Goal: Task Accomplishment & Management: Use online tool/utility

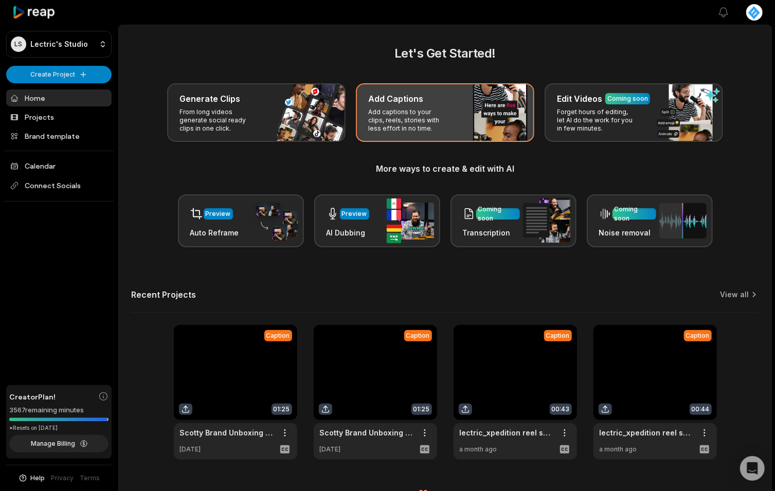
click at [442, 122] on p "Add captions to your clips, reels, stories with less effort in no time." at bounding box center [408, 120] width 80 height 25
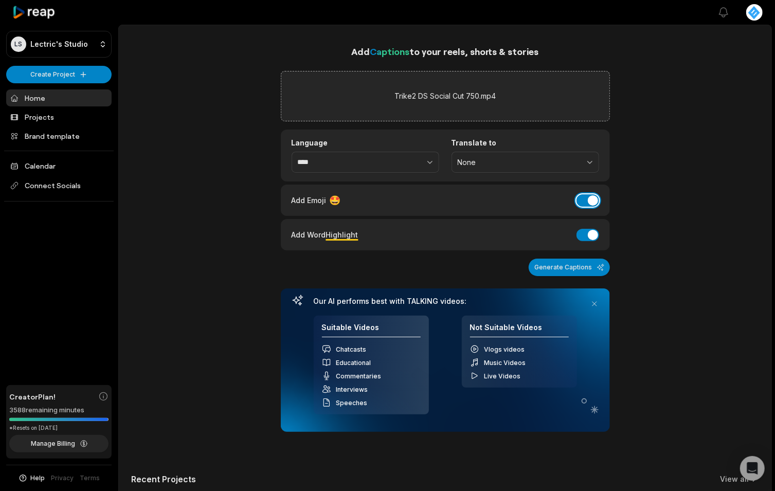
drag, startPoint x: 583, startPoint y: 198, endPoint x: 584, endPoint y: 192, distance: 5.8
click at [584, 194] on button "Add Emoji" at bounding box center [588, 200] width 23 height 12
click at [564, 266] on button "Generate Captions" at bounding box center [569, 267] width 81 height 17
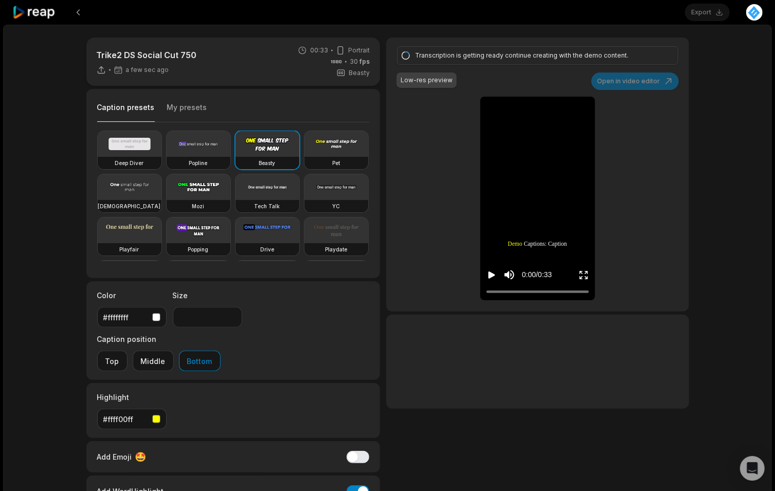
click at [171, 98] on div "Caption presets My presets" at bounding box center [233, 110] width 273 height 25
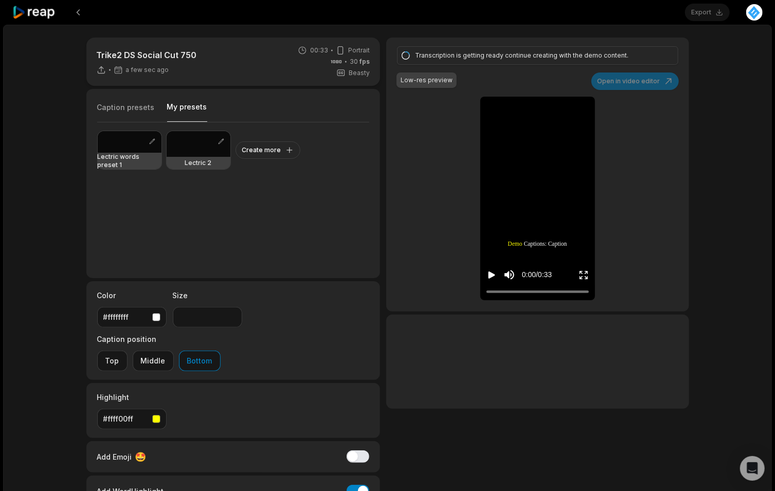
click at [171, 103] on button "My presets" at bounding box center [187, 112] width 40 height 20
click at [179, 145] on div at bounding box center [199, 144] width 64 height 26
type input "**"
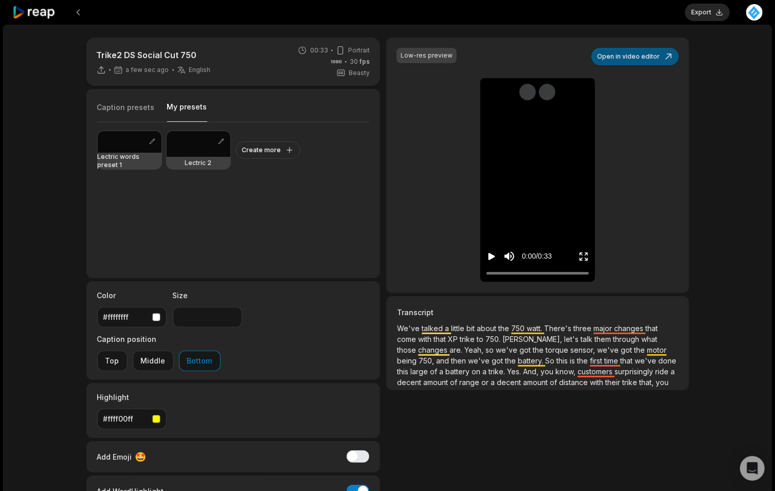
click at [628, 56] on button "Open in video editor" at bounding box center [635, 56] width 87 height 17
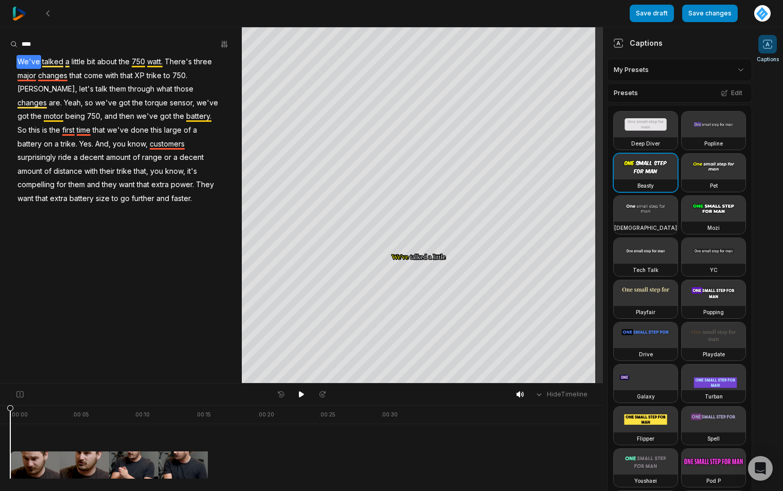
click at [153, 65] on span "watt." at bounding box center [154, 62] width 17 height 14
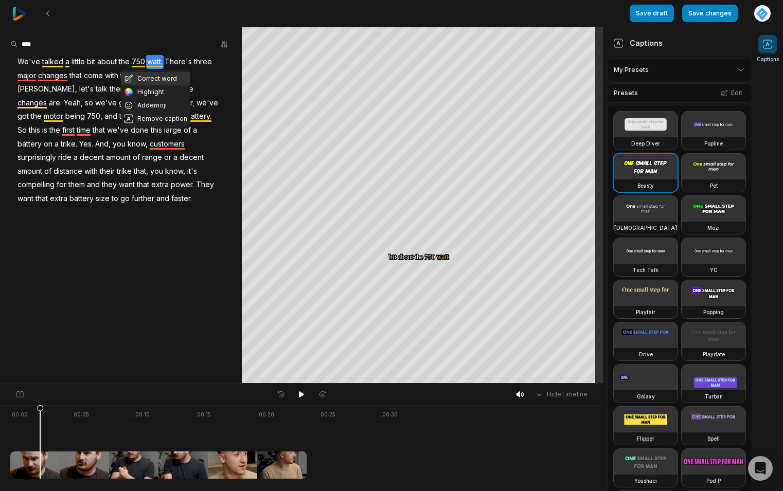
click at [180, 83] on button "Correct word" at bounding box center [155, 78] width 69 height 13
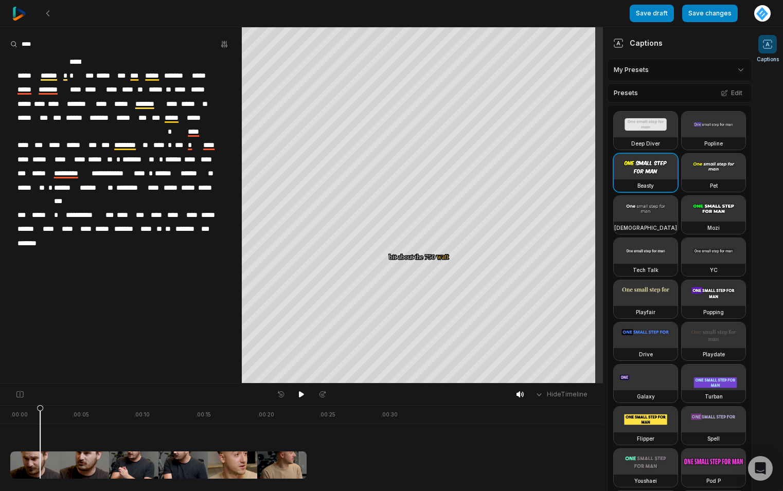
drag, startPoint x: 166, startPoint y: 81, endPoint x: 170, endPoint y: 60, distance: 21.0
click at [160, 69] on span "*****" at bounding box center [153, 76] width 19 height 14
